Goal: Navigation & Orientation: Find specific page/section

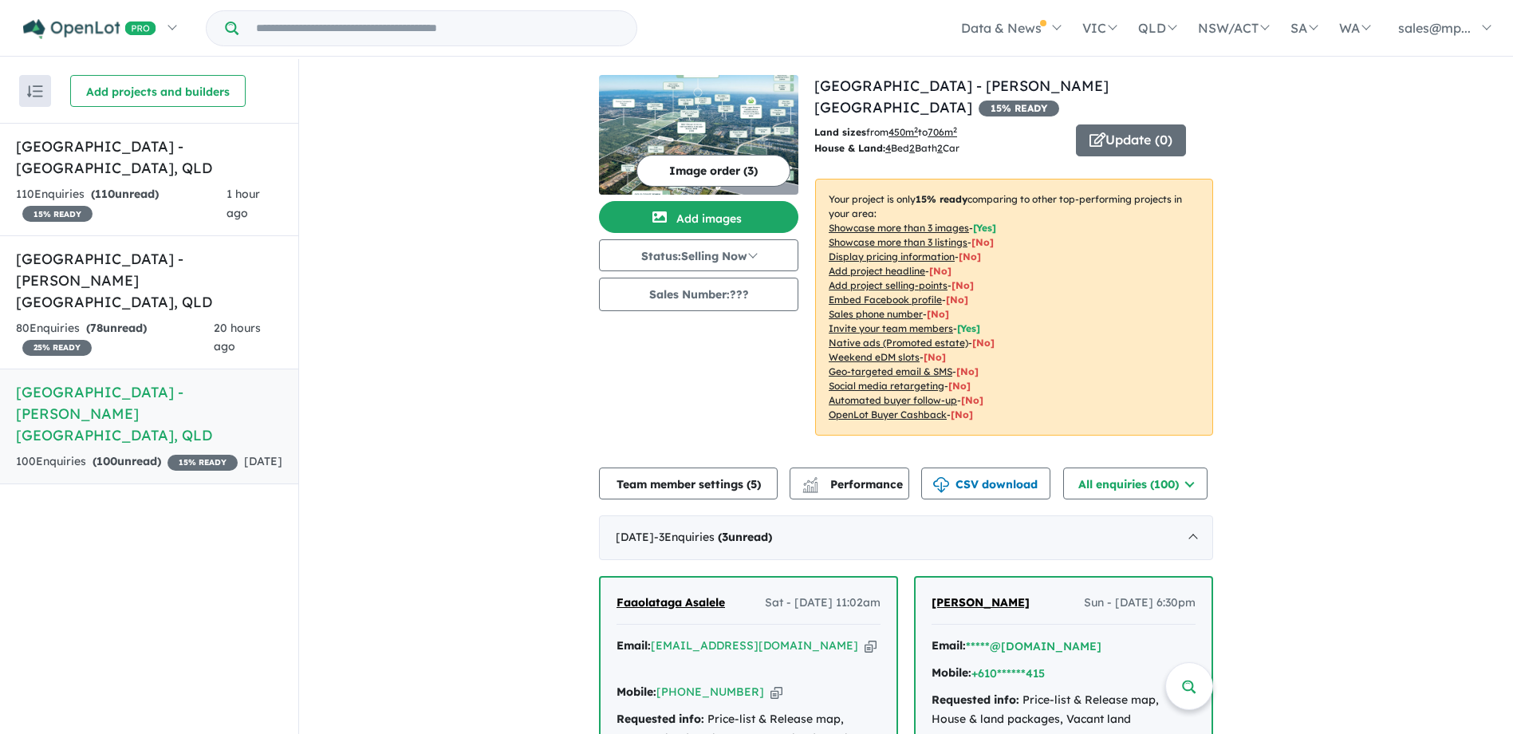
click at [746, 467] on button "Team member settings ( 5 )" at bounding box center [688, 483] width 179 height 32
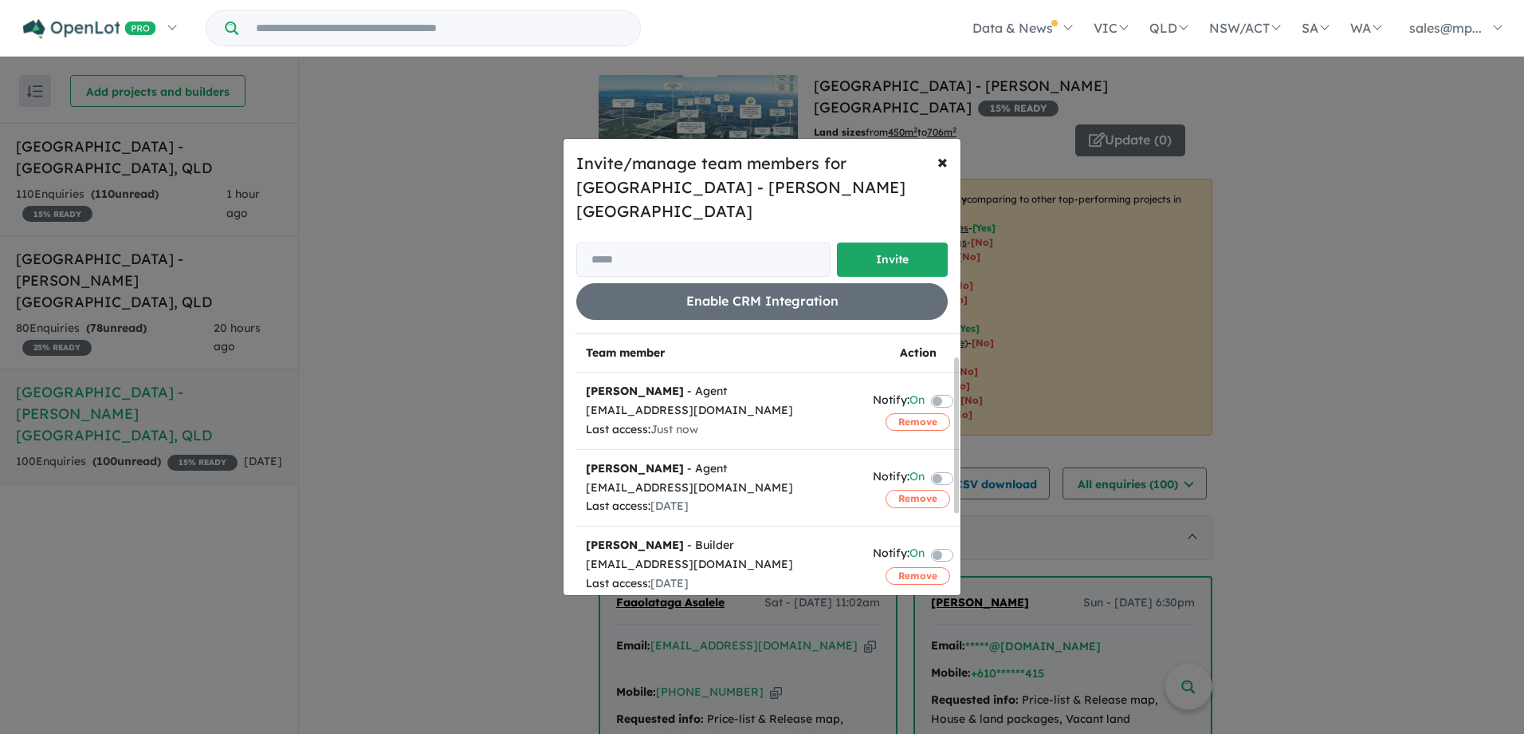
scroll to position [174, 0]
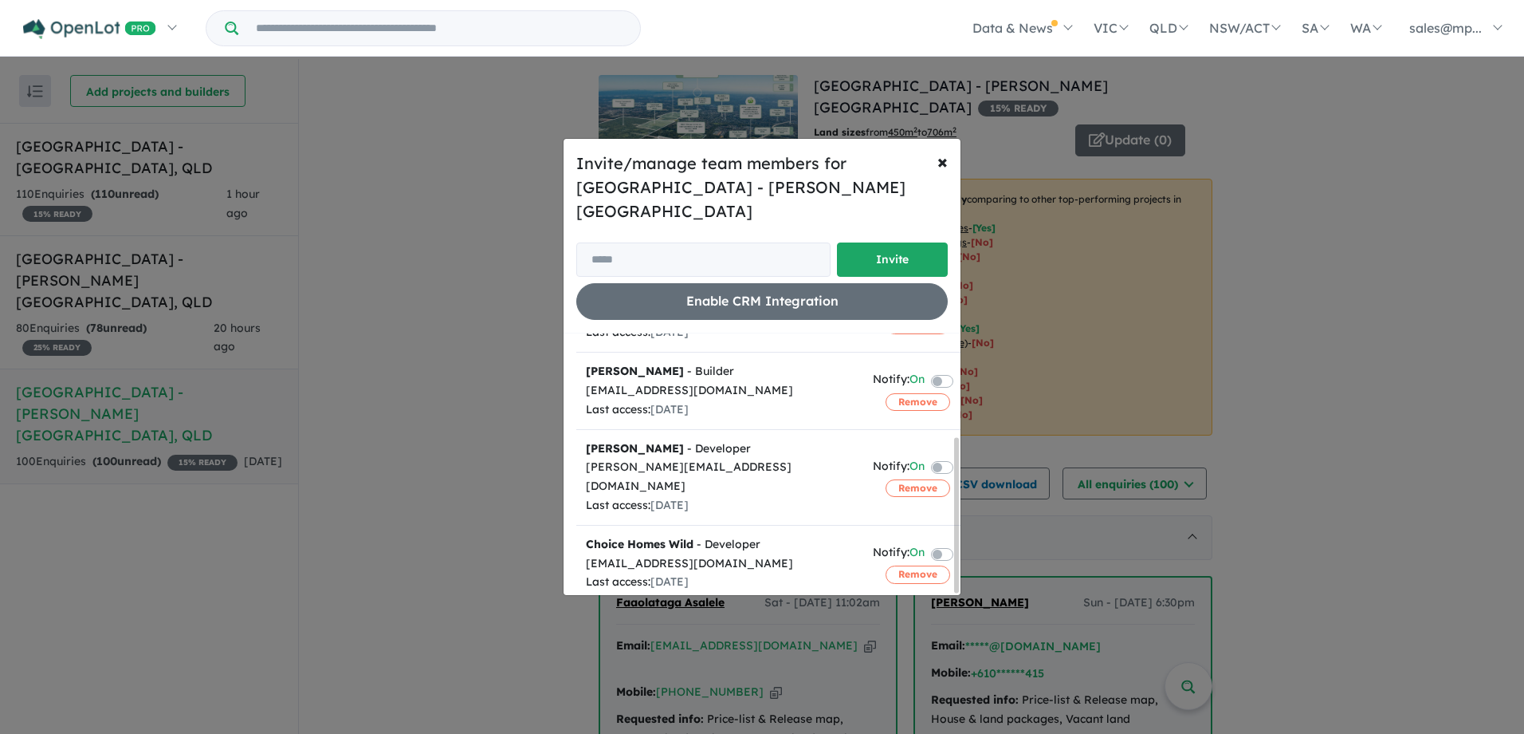
click at [444, 391] on div "Invite/manage team members for [GEOGRAPHIC_DATA] - [PERSON_NAME][GEOGRAPHIC_DAT…" at bounding box center [762, 367] width 1524 height 734
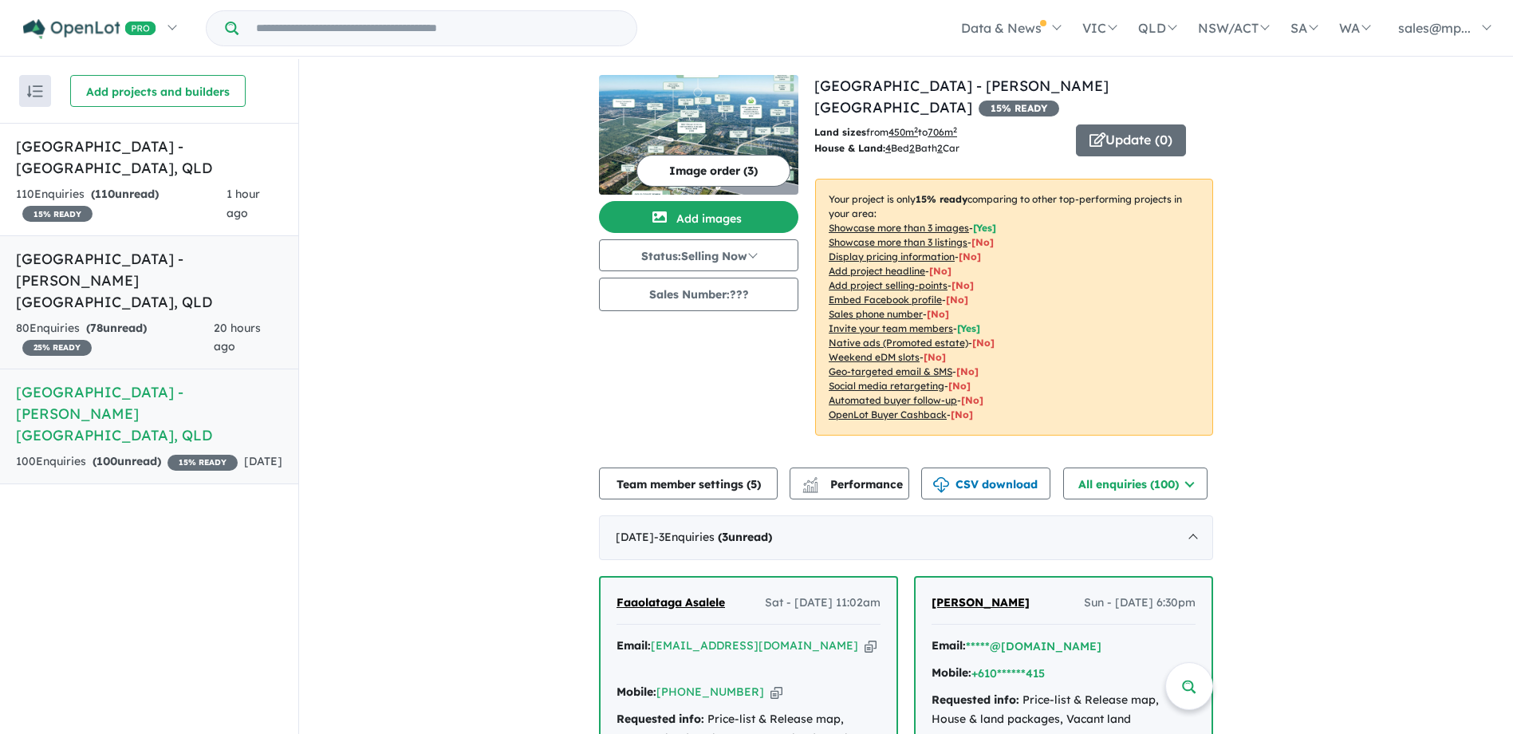
click at [163, 291] on link "[GEOGRAPHIC_DATA] - [PERSON_NAME][GEOGRAPHIC_DATA] , QLD 80 Enquir ies ( 78 unr…" at bounding box center [149, 302] width 298 height 135
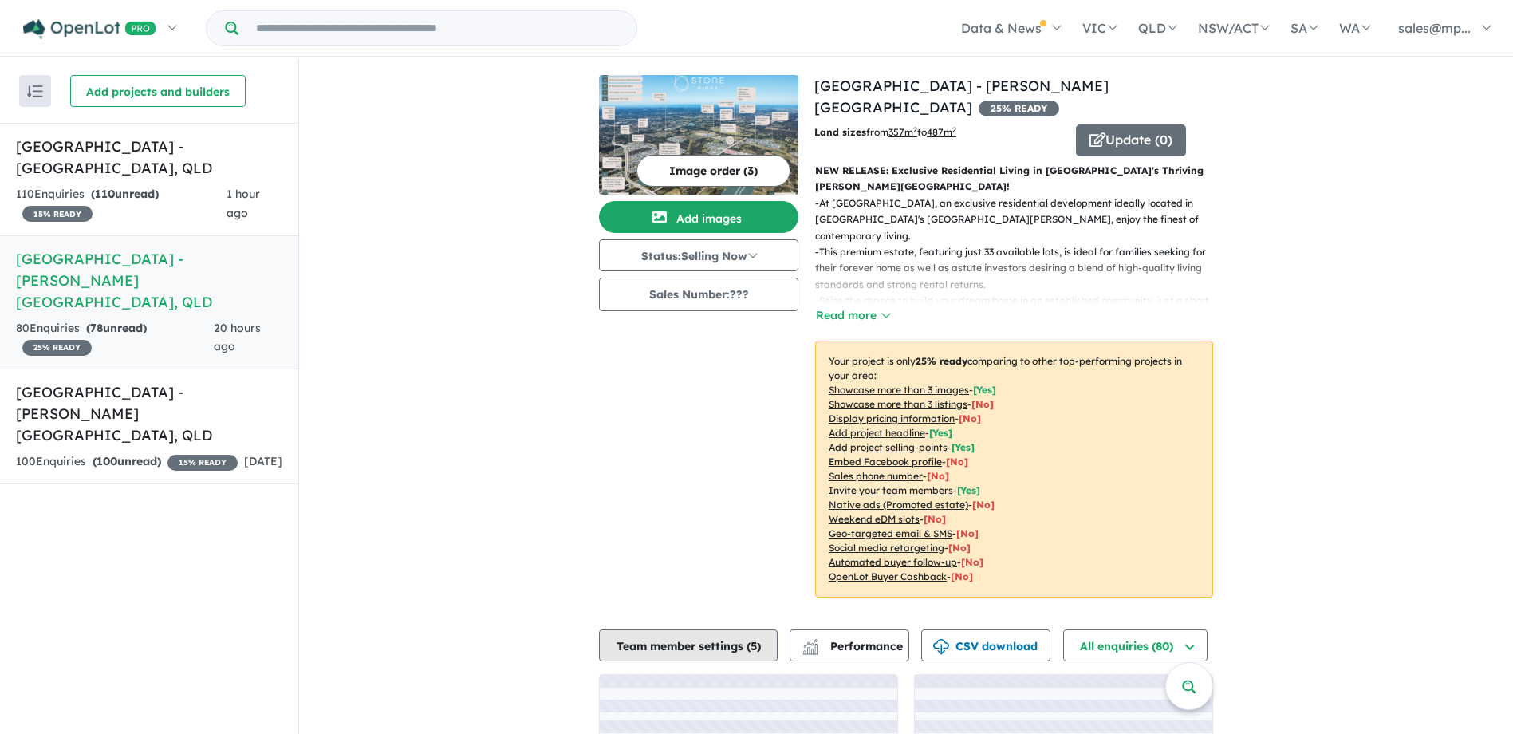
click at [726, 631] on button "Team member settings ( 5 )" at bounding box center [688, 645] width 179 height 32
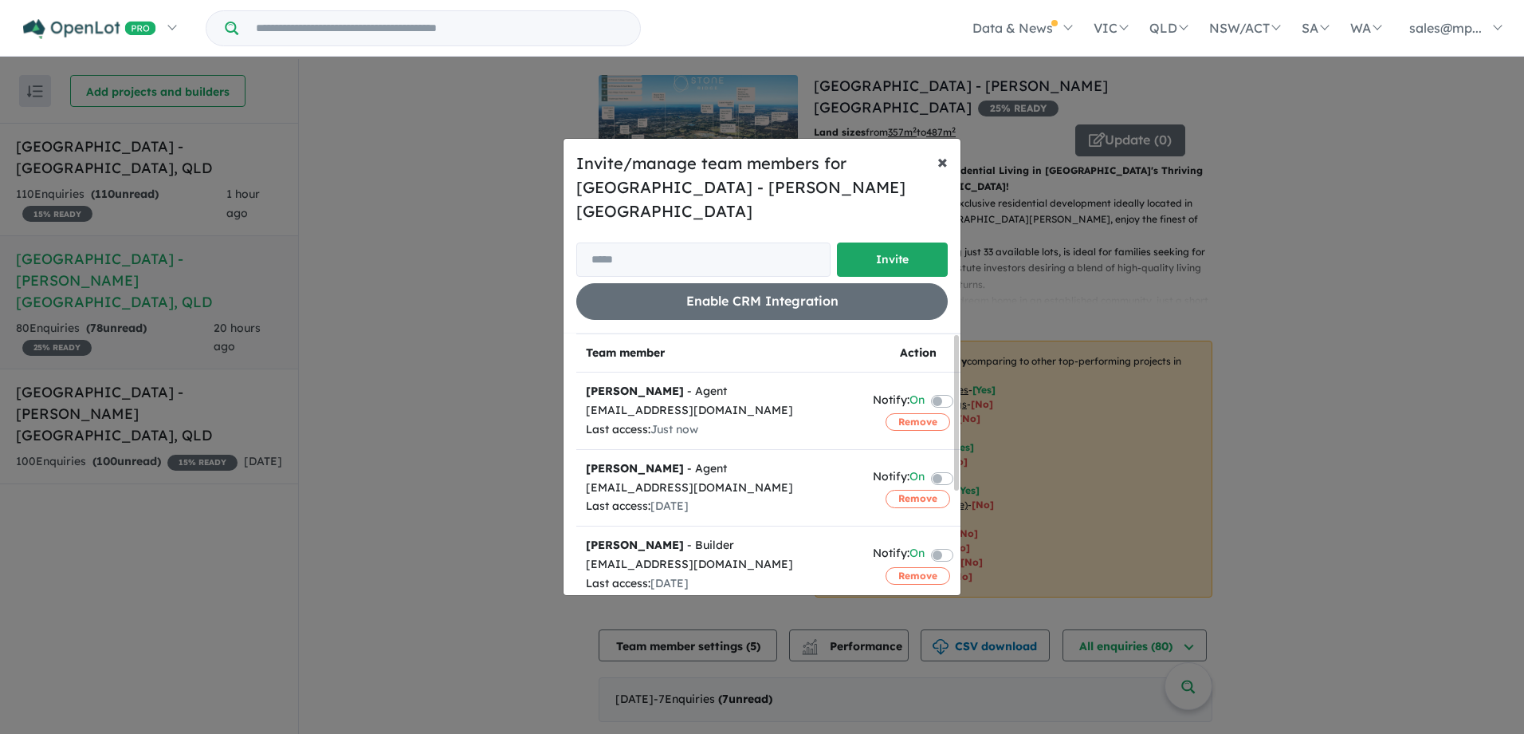
click at [945, 173] on span "×" at bounding box center [943, 161] width 10 height 24
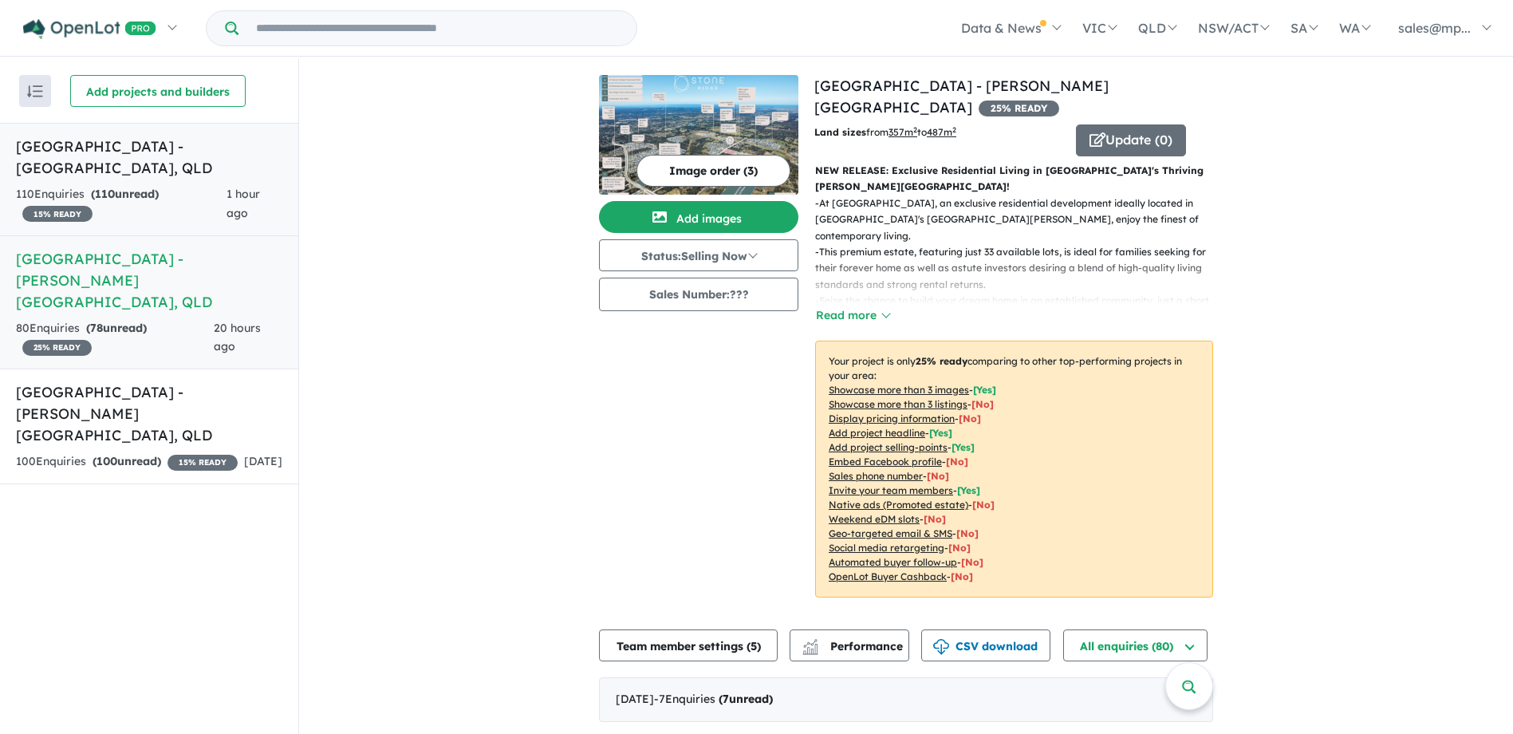
click at [84, 208] on span "15 % READY" at bounding box center [57, 214] width 70 height 16
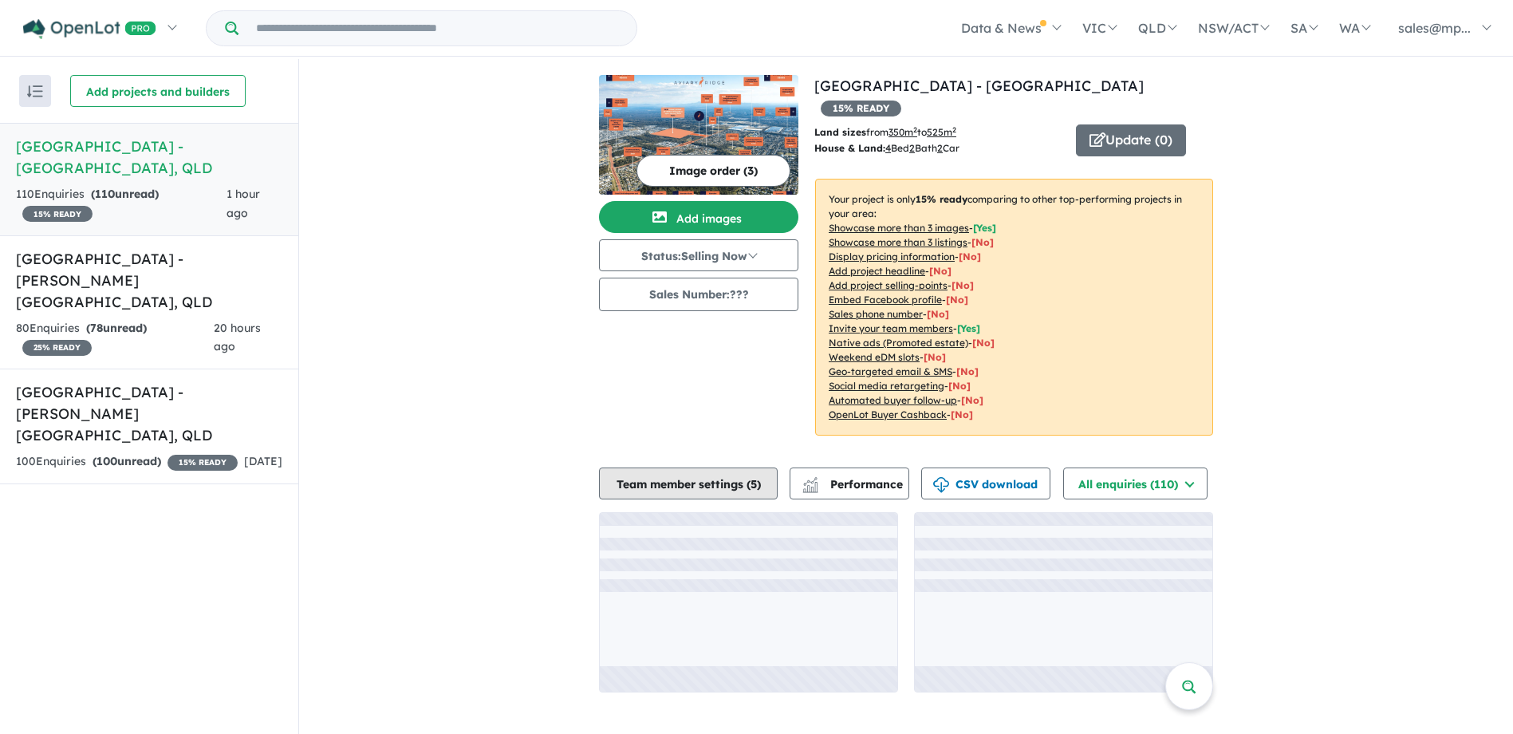
click at [683, 467] on button "Team member settings ( 5 )" at bounding box center [688, 483] width 179 height 32
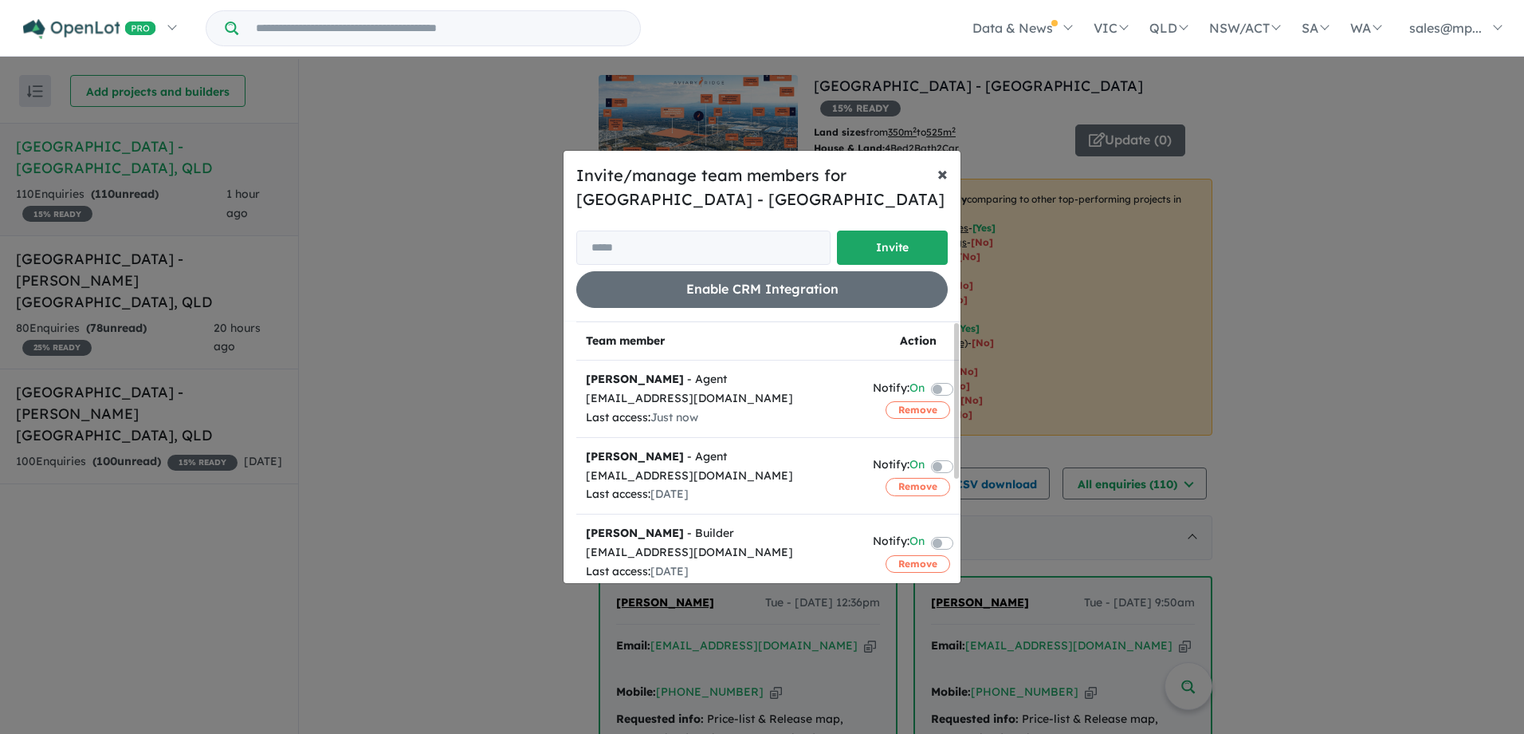
click at [947, 166] on span "×" at bounding box center [943, 173] width 10 height 24
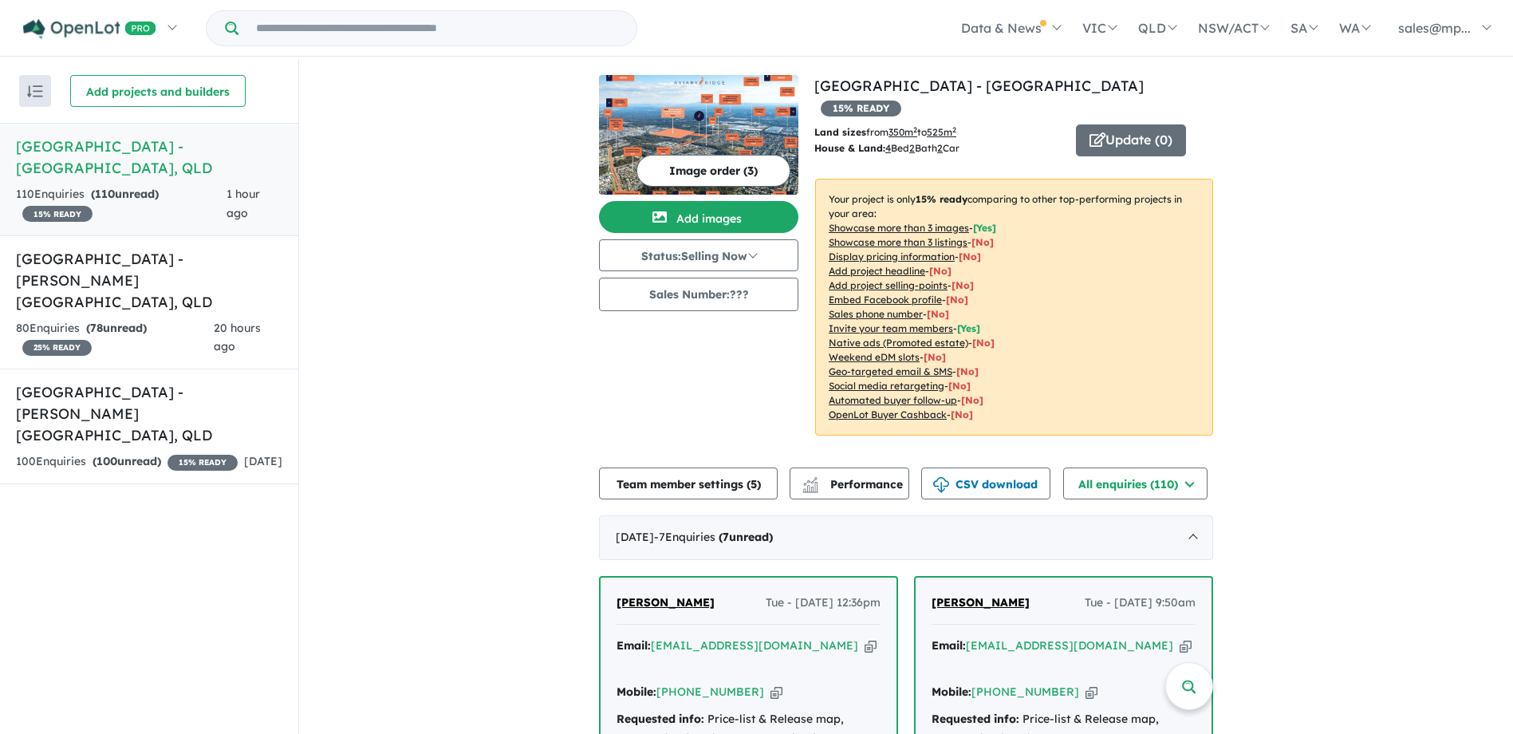
click at [738, 423] on div "Image order ( 3 ) Add images Status: Selling Now In Planning Coming Soon Sellin…" at bounding box center [706, 265] width 215 height 380
click at [708, 467] on button "Team member settings ( 5 )" at bounding box center [688, 483] width 179 height 32
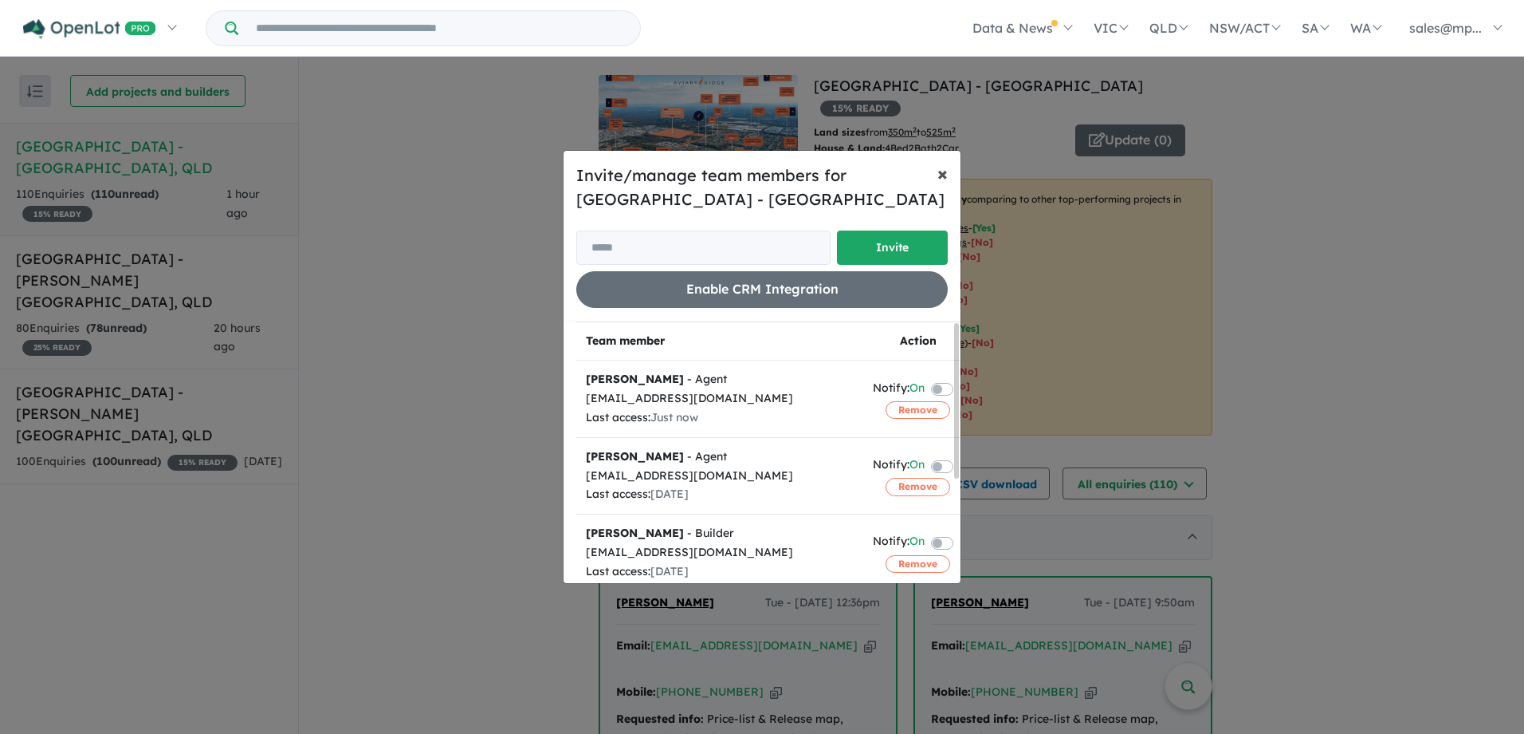
click at [939, 175] on span "×" at bounding box center [943, 173] width 10 height 24
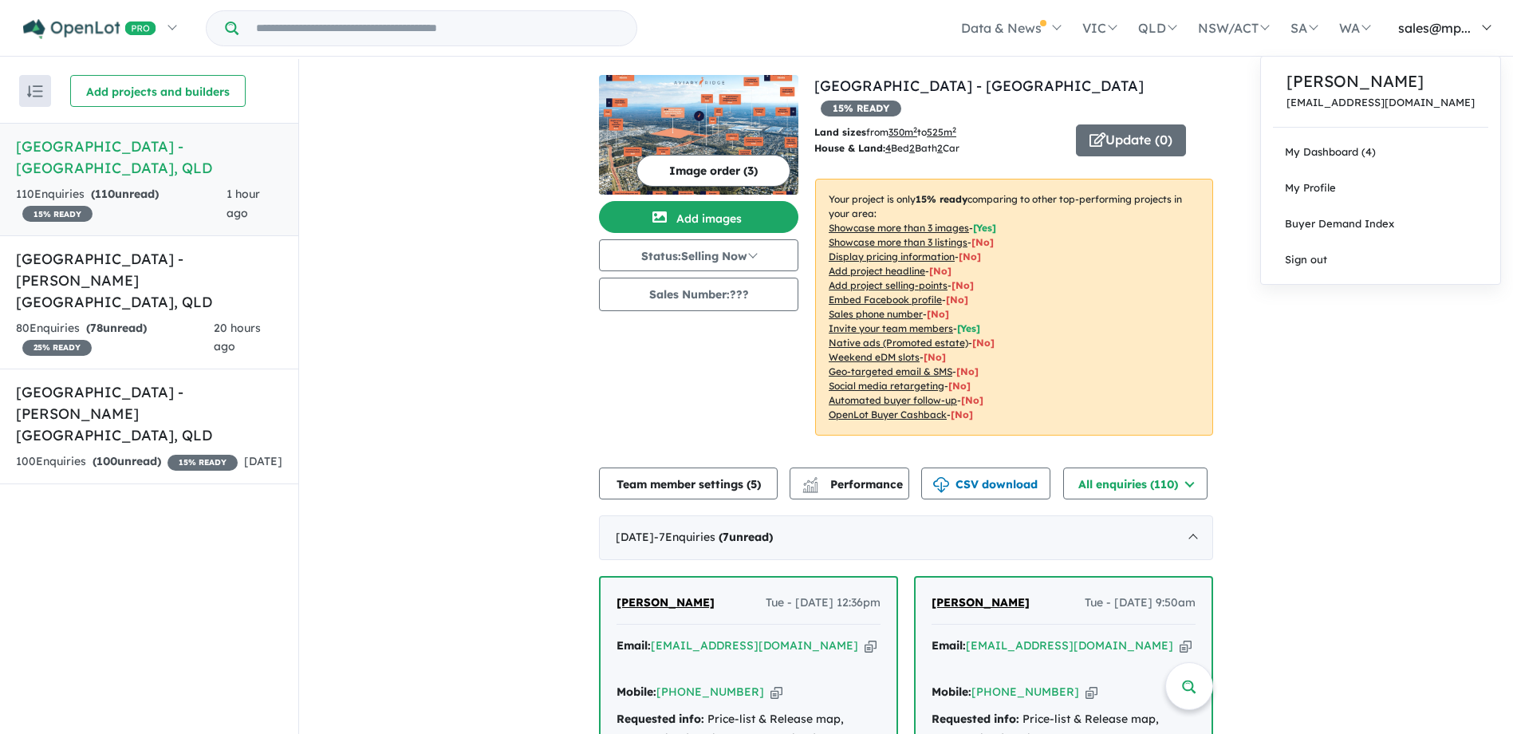
click at [1491, 29] on link "sales@mp..." at bounding box center [1440, 28] width 120 height 56
click at [1378, 159] on link "My Dashboard (4)" at bounding box center [1380, 152] width 239 height 36
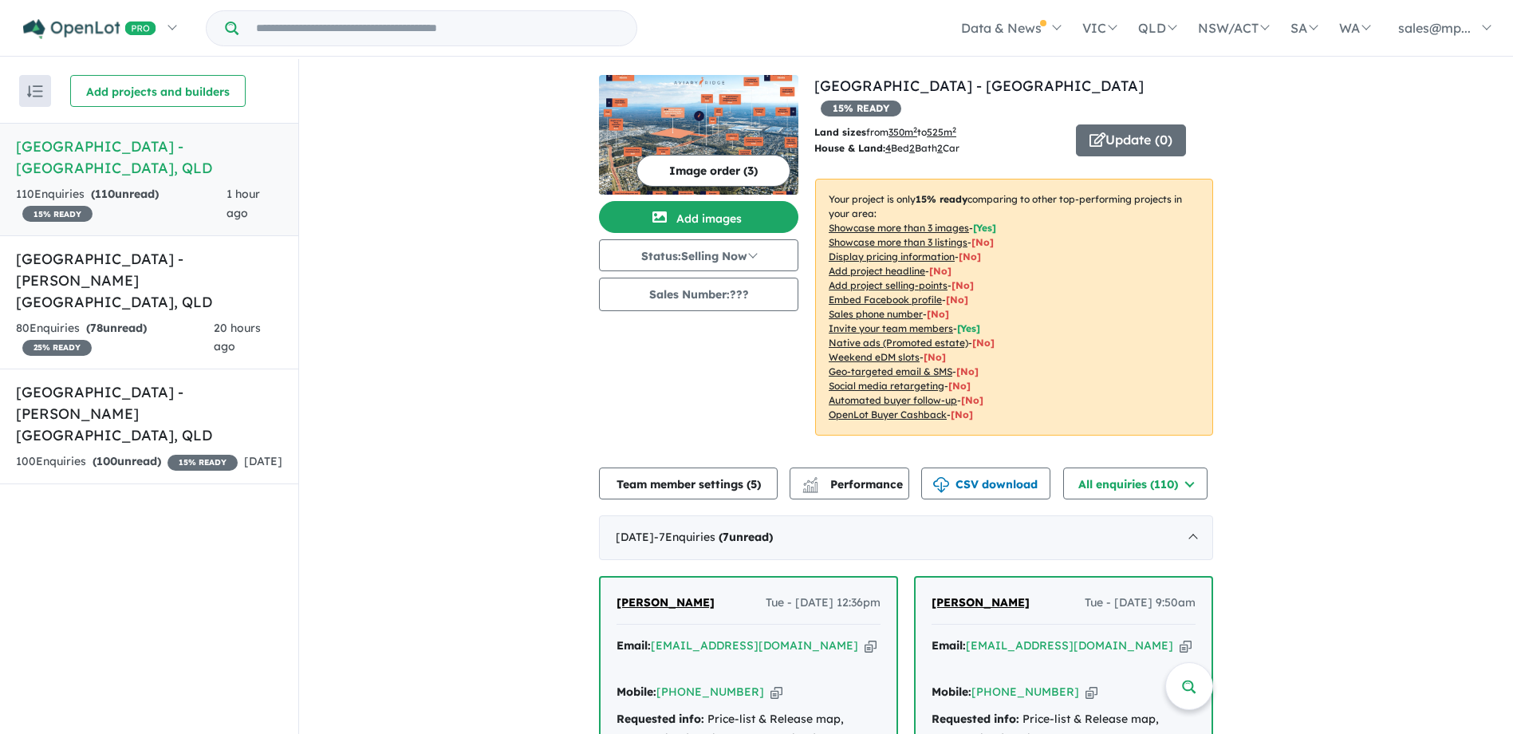
click at [182, 505] on div "Recent enquiries first Most unread enquiries first Most enquiries first By name…" at bounding box center [149, 397] width 298 height 677
drag, startPoint x: 1337, startPoint y: 230, endPoint x: 1344, endPoint y: 258, distance: 28.0
